Goal: Task Accomplishment & Management: Use online tool/utility

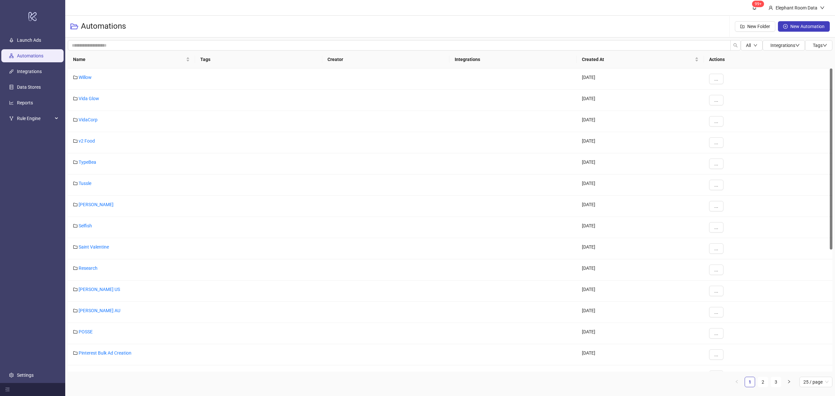
click at [45, 178] on ul "Launch Ads Automations Integrations Data Stores Reports Rule Engine Settings" at bounding box center [32, 207] width 65 height 351
click at [762, 380] on link "2" at bounding box center [763, 382] width 10 height 10
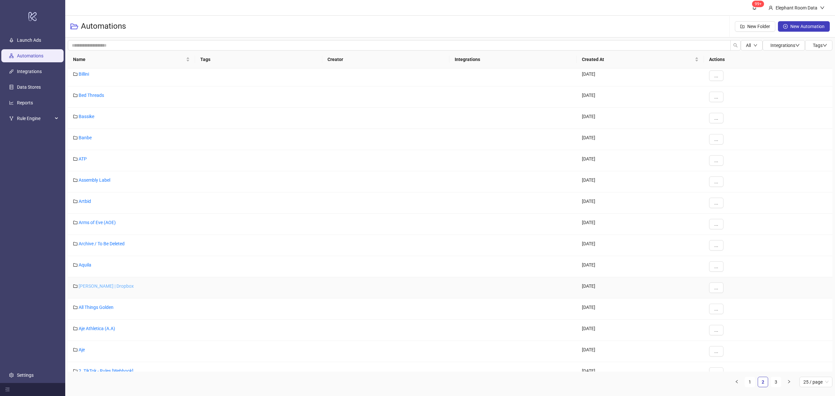
click at [96, 287] on link "[PERSON_NAME] | Dropbox" at bounding box center [106, 286] width 55 height 5
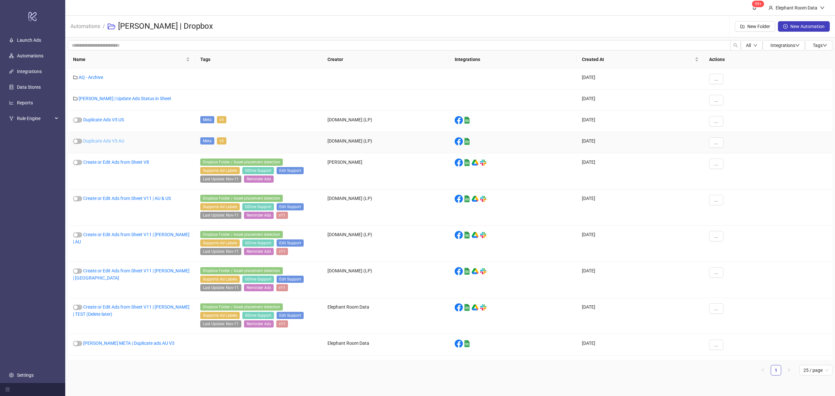
click at [107, 143] on link "Duplicate Ads V5 AU" at bounding box center [103, 140] width 41 height 5
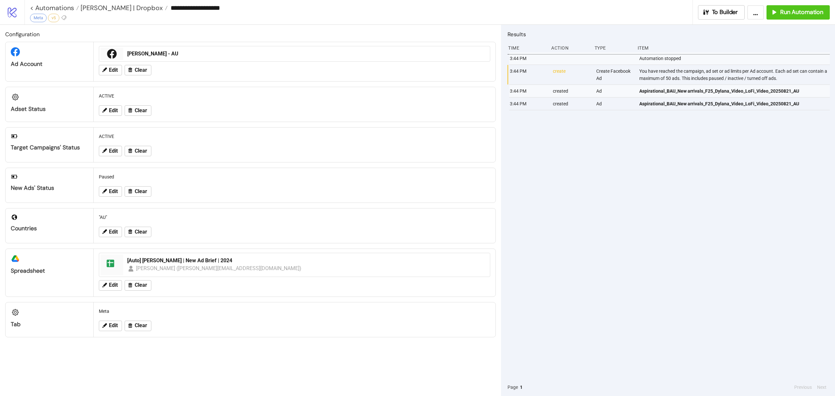
click at [723, 78] on div "You have reached the campaign, ad set or ad limits per Ad account. Each ad set …" at bounding box center [735, 75] width 193 height 20
drag, startPoint x: 777, startPoint y: 81, endPoint x: 623, endPoint y: 103, distance: 155.3
click at [623, 103] on div "3:44 PM Automation stopped 3:44 PM create Create Facebook Ad You have reached t…" at bounding box center [669, 215] width 322 height 326
click at [696, 78] on div "You have reached the campaign, ad set or ad limits per Ad account. Each ad set …" at bounding box center [735, 75] width 193 height 20
click at [166, 57] on div "[PERSON_NAME] - AU" at bounding box center [306, 53] width 359 height 7
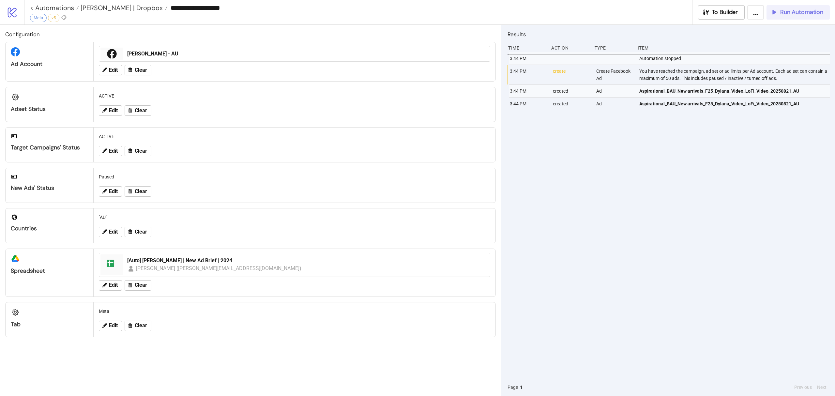
click at [779, 11] on div "Run Automation" at bounding box center [797, 12] width 53 height 8
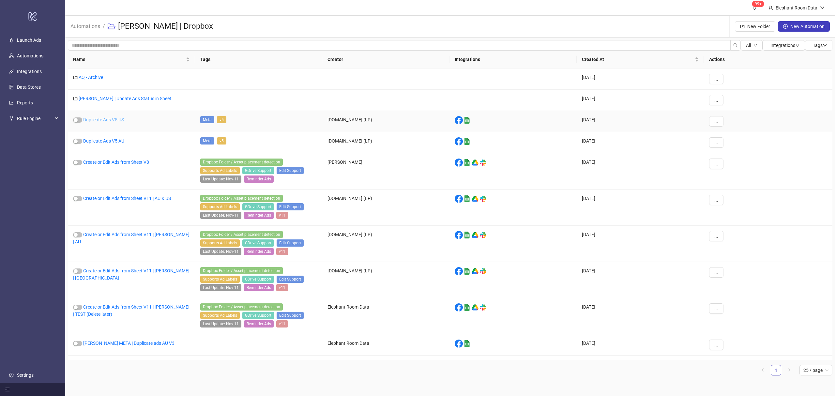
click at [112, 118] on link "Duplicate Ads V5 US" at bounding box center [103, 119] width 41 height 5
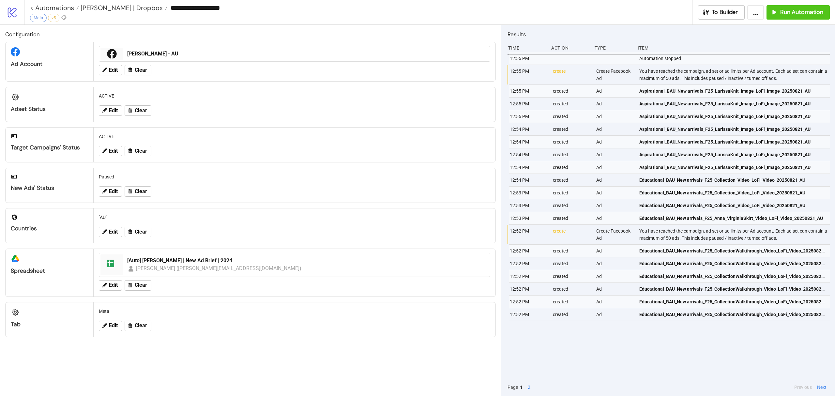
type input "**********"
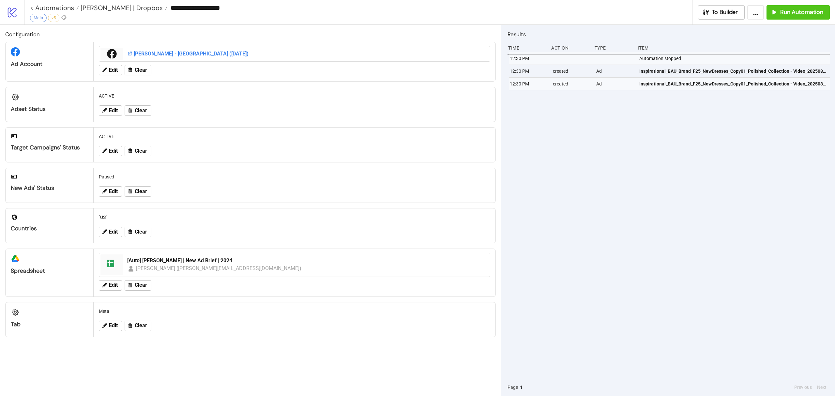
click at [147, 55] on div "[PERSON_NAME] - [GEOGRAPHIC_DATA] ([DATE])" at bounding box center [306, 53] width 359 height 7
